Goal: Information Seeking & Learning: Stay updated

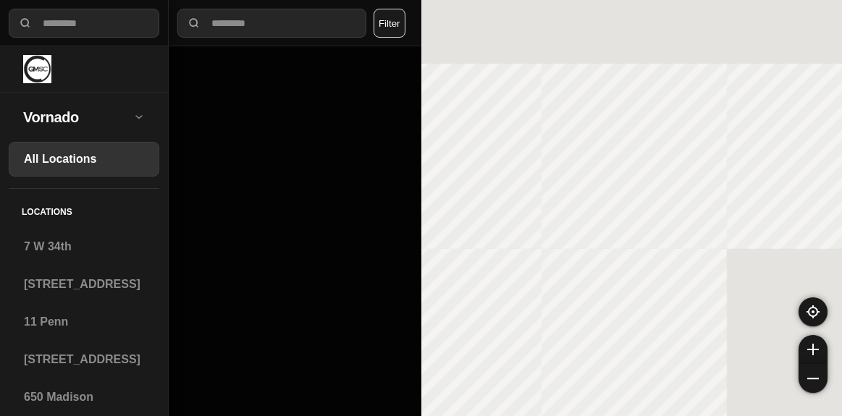
select select "*"
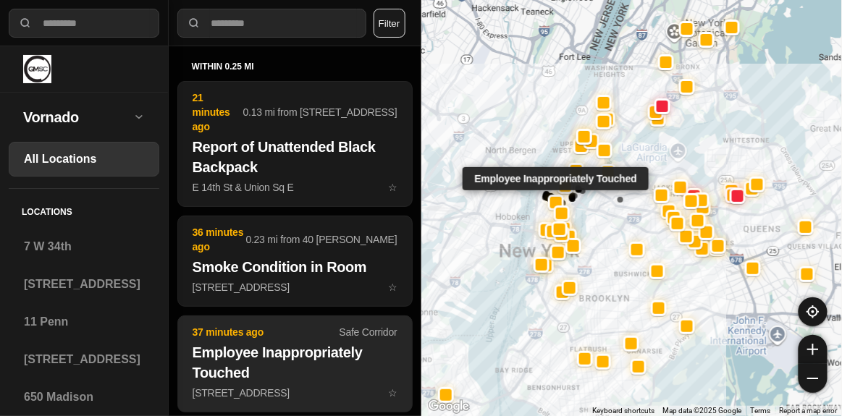
click at [276, 344] on h2 "Employee Inappropriately Touched" at bounding box center [294, 362] width 205 height 41
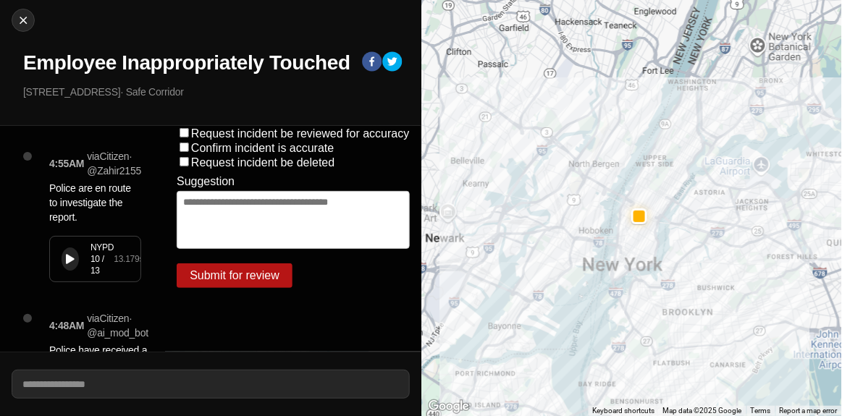
click at [64, 255] on button at bounding box center [70, 258] width 17 height 23
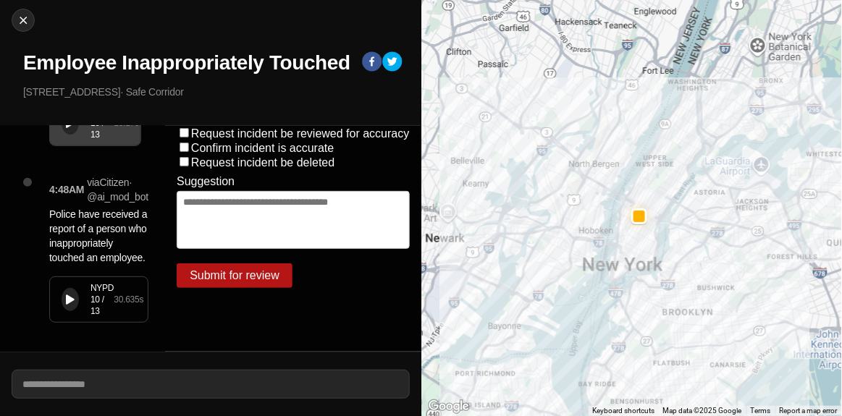
scroll to position [145, 0]
click at [82, 289] on div "NYPD 10 / 13 30.635 s" at bounding box center [99, 299] width 98 height 45
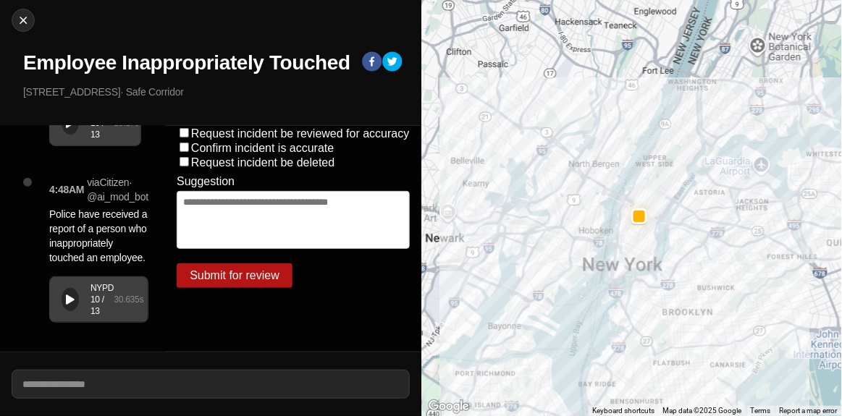
scroll to position [0, 0]
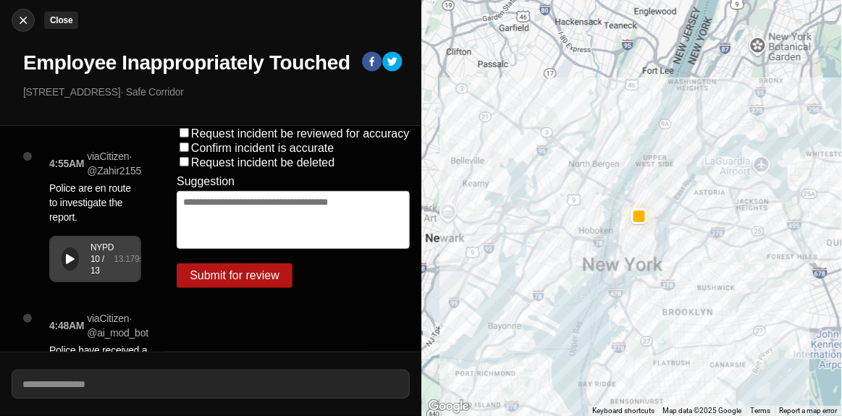
click at [25, 22] on img at bounding box center [23, 20] width 14 height 14
select select "*"
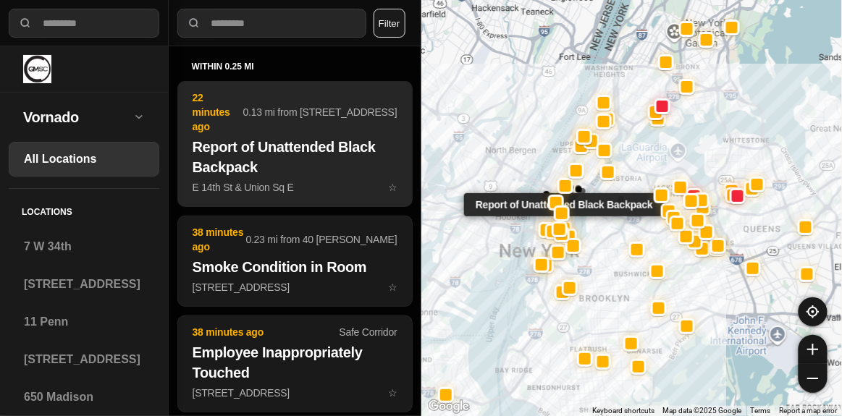
click at [294, 149] on h2 "Report of Unattended Black Backpack" at bounding box center [294, 157] width 205 height 41
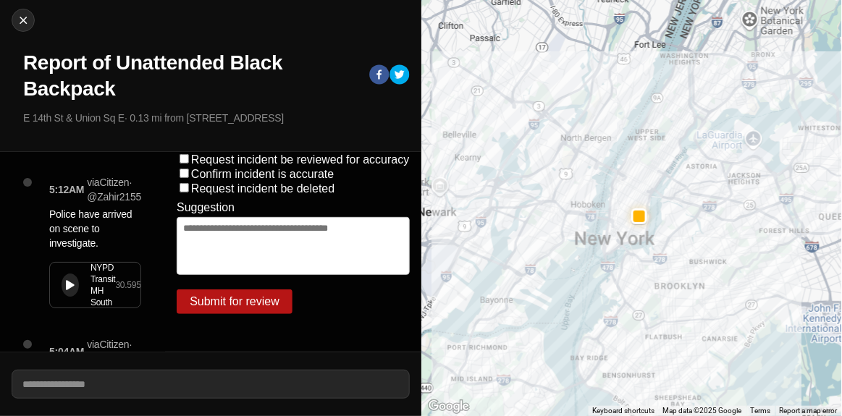
click at [67, 287] on icon at bounding box center [70, 285] width 9 height 9
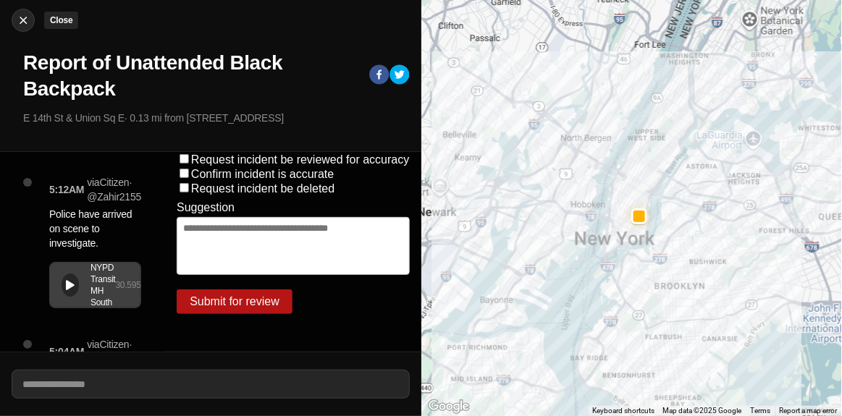
click at [26, 21] on img at bounding box center [23, 20] width 14 height 14
select select "*"
